Goal: Information Seeking & Learning: Learn about a topic

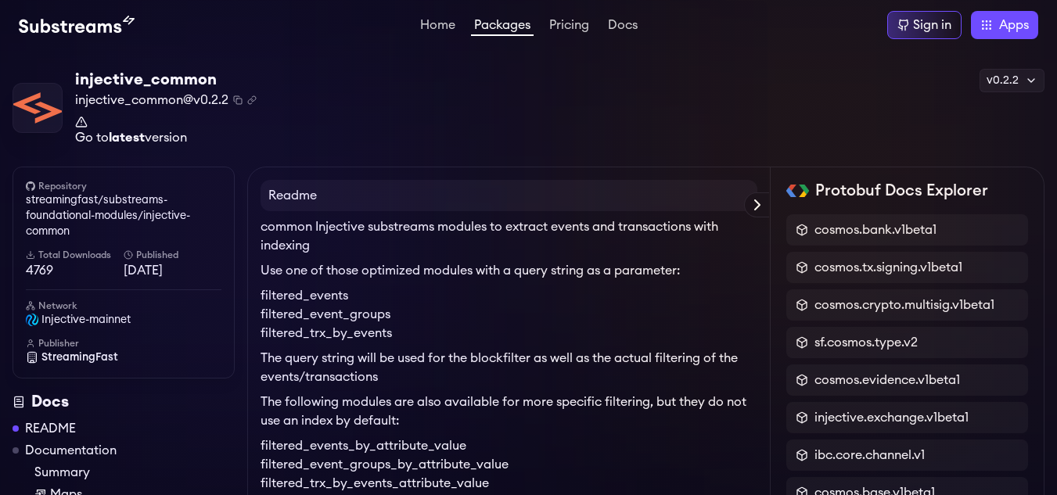
click at [117, 132] on strong "latest" at bounding box center [127, 137] width 36 height 13
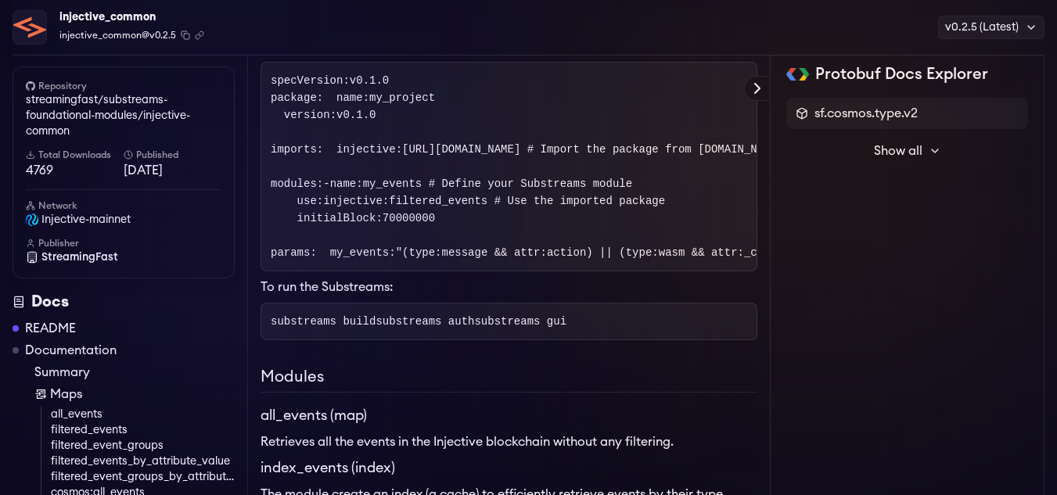
scroll to position [235, 0]
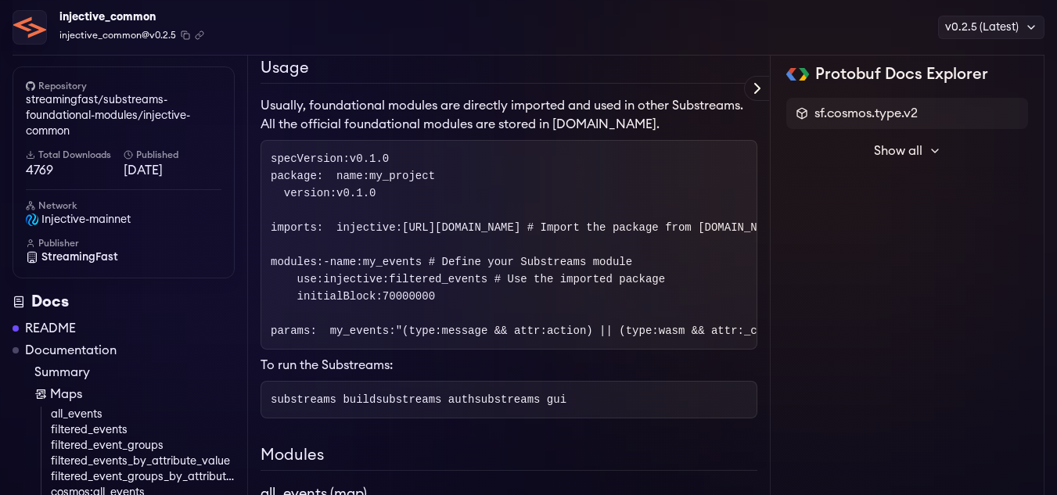
click at [894, 151] on span "Show all" at bounding box center [898, 151] width 48 height 19
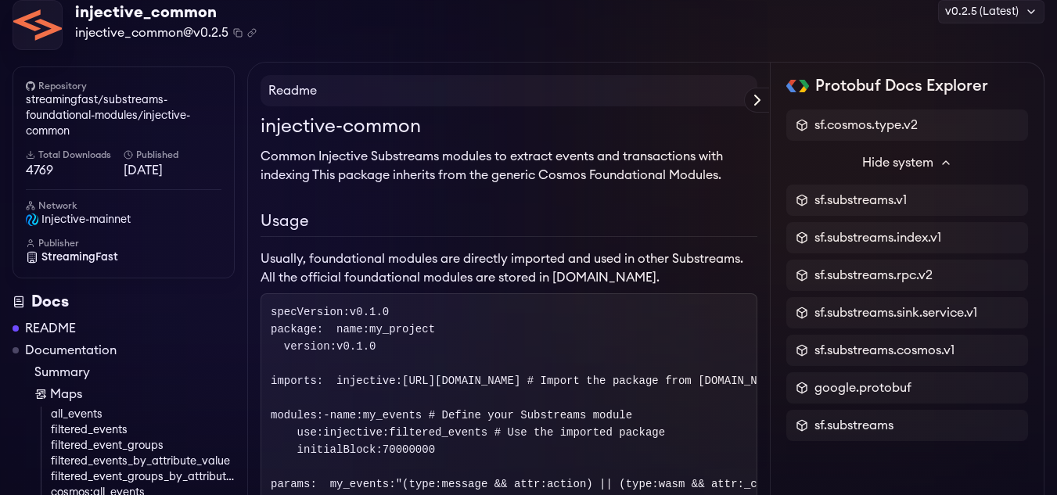
scroll to position [0, 0]
